Goal: Task Accomplishment & Management: Complete application form

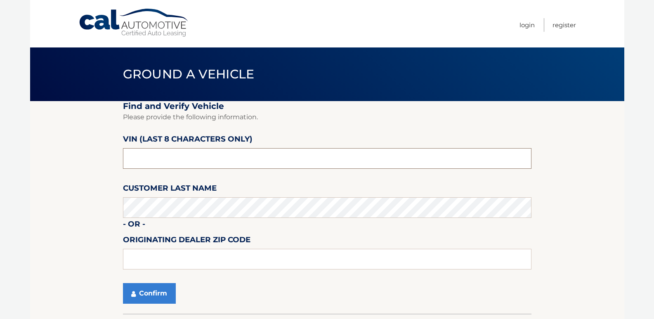
click at [162, 160] on input "text" at bounding box center [327, 158] width 408 height 21
type input "pc500395"
click at [156, 294] on button "Confirm" at bounding box center [149, 293] width 53 height 21
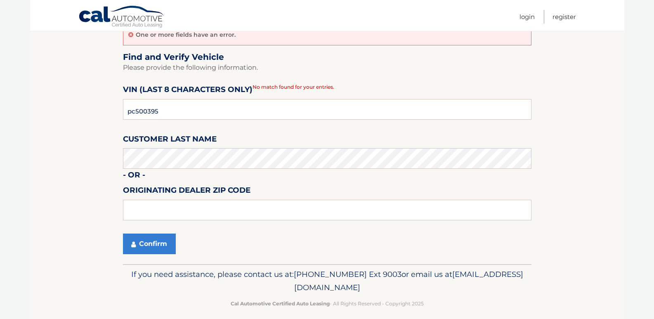
scroll to position [82, 0]
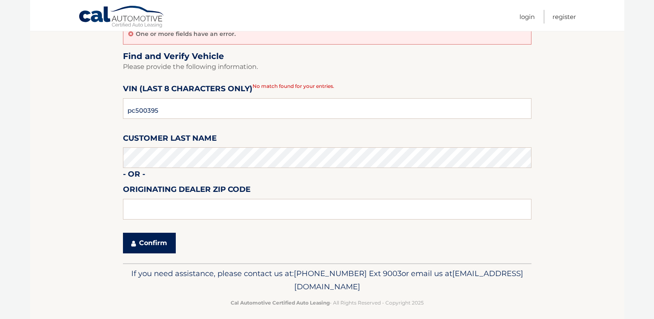
click at [158, 245] on button "Confirm" at bounding box center [149, 243] width 53 height 21
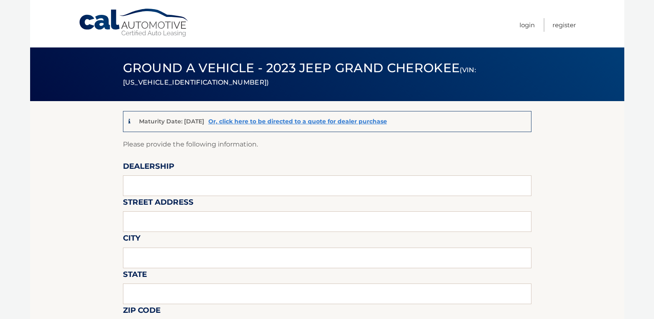
click at [143, 182] on input "text" at bounding box center [327, 185] width 408 height 21
type input "[PERSON_NAME] Dodge"
type input "481 ROUTE 46"
type input "[PERSON_NAME][GEOGRAPHIC_DATA]"
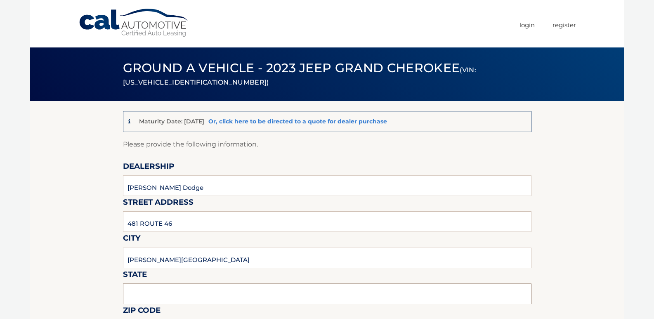
type input "[US_STATE]"
type input "07828"
type input "[PERSON_NAME]"
type input "9085003779"
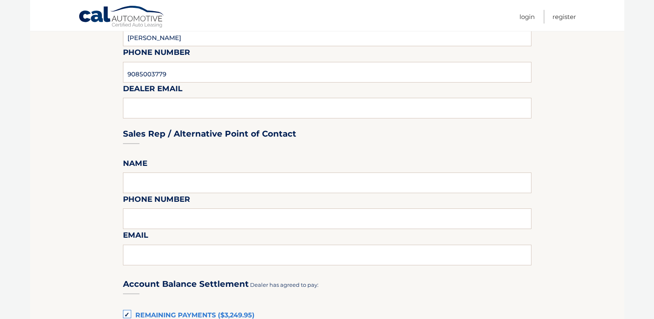
scroll to position [371, 0]
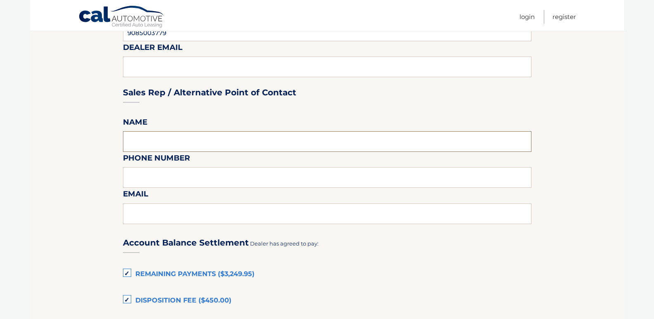
click at [153, 139] on input "text" at bounding box center [327, 141] width 408 height 21
type input "Ken Rouse"
type input "9085003779"
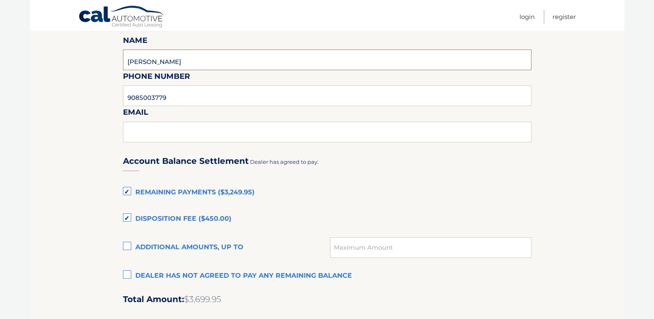
scroll to position [454, 0]
click at [135, 128] on input "text" at bounding box center [327, 131] width 408 height 21
type input "krouse@johnjohnsonautogroup.com"
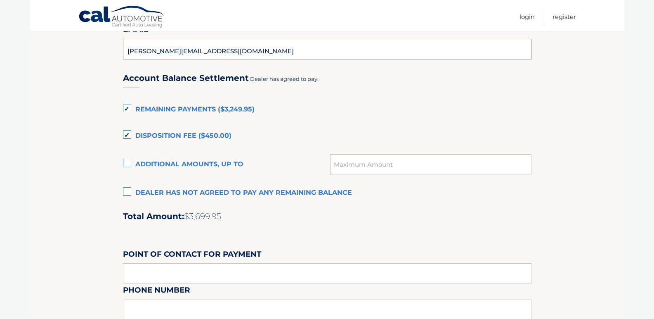
scroll to position [536, 0]
click at [128, 108] on label "Remaining Payments ($3,249.95)" at bounding box center [327, 109] width 408 height 16
click at [0, 0] on input "Remaining Payments ($3,249.95)" at bounding box center [0, 0] width 0 height 0
click at [125, 136] on label "Disposition Fee ($450.00)" at bounding box center [327, 135] width 408 height 16
click at [0, 0] on input "Disposition Fee ($450.00)" at bounding box center [0, 0] width 0 height 0
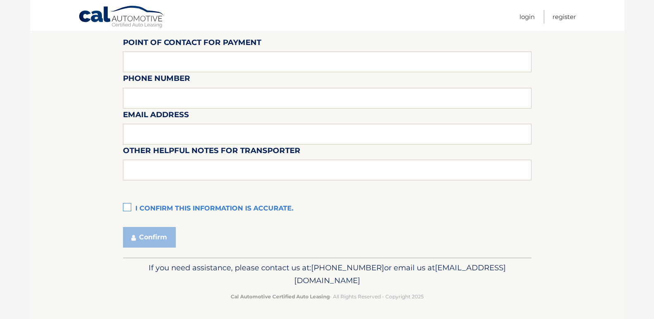
scroll to position [748, 0]
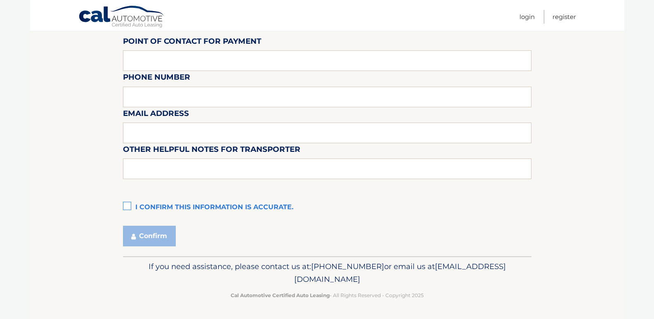
click at [127, 203] on label "I confirm this information is accurate." at bounding box center [327, 207] width 408 height 16
click at [0, 0] on input "I confirm this information is accurate." at bounding box center [0, 0] width 0 height 0
click at [144, 234] on button "Confirm" at bounding box center [149, 236] width 53 height 21
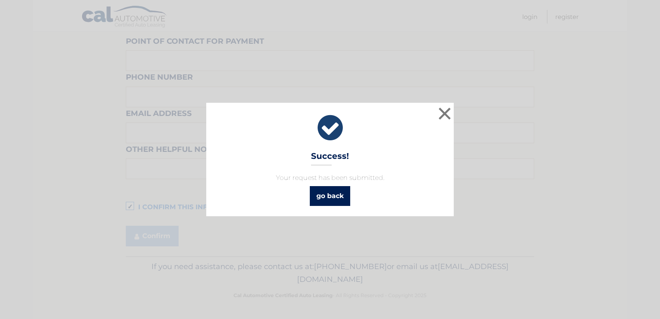
click at [329, 193] on link "go back" at bounding box center [330, 196] width 40 height 20
